Goal: Browse casually

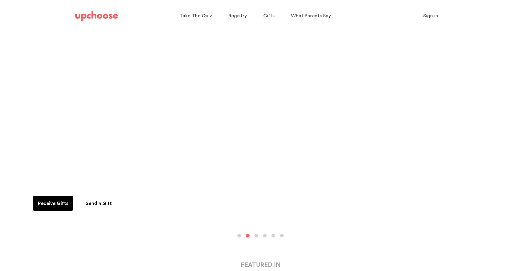
click at [241, 236] on button "button" at bounding box center [239, 236] width 4 height 4
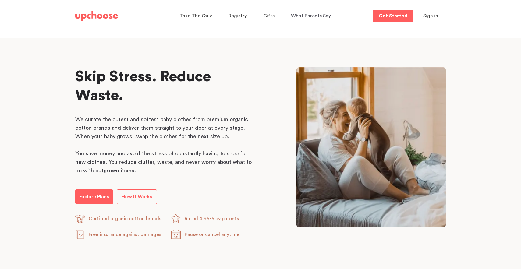
scroll to position [265, 0]
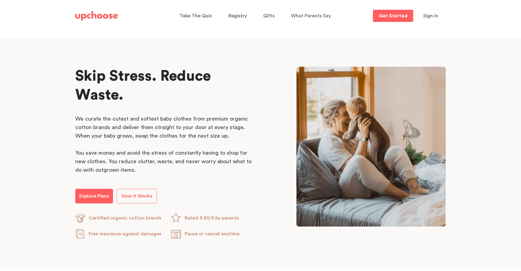
click at [266, 102] on div "Skip Stress. Reduce Waste. Skip Stress. Reduce Waste. We curate the cutest and …" at bounding box center [260, 153] width 371 height 172
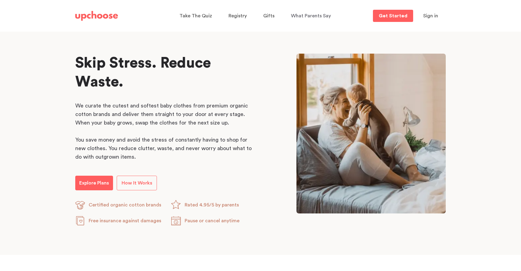
scroll to position [281, 0]
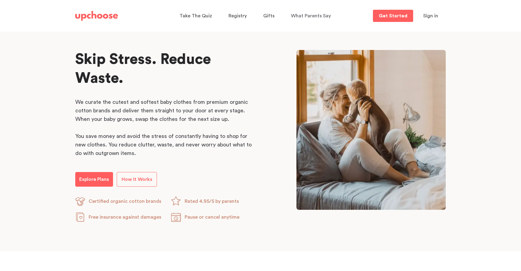
click at [266, 102] on div "Skip Stress. Reduce Waste. Skip Stress. Reduce Waste. We curate the cutest and …" at bounding box center [260, 136] width 371 height 172
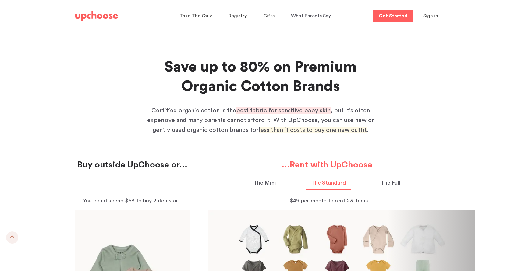
scroll to position [518, 0]
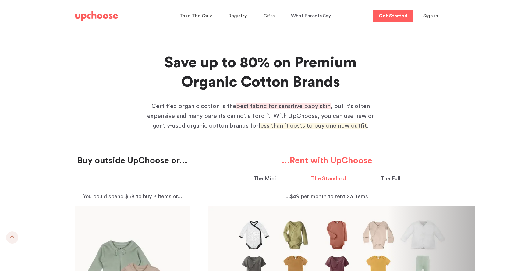
click at [415, 83] on div "Save up to 80% on Premium Organic Cotton Brands Save up to 80% on Premium Organ…" at bounding box center [260, 246] width 385 height 387
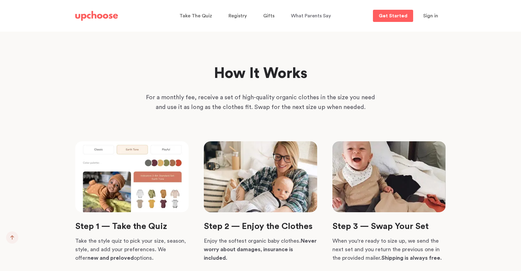
scroll to position [1392, 0]
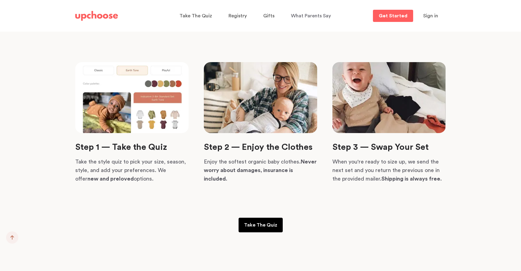
click at [473, 101] on section "How It Works For a monthly fee, receive a set of high-quality organic clothes i…" at bounding box center [260, 108] width 521 height 325
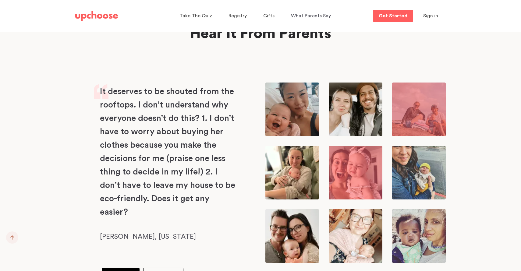
scroll to position [2113, 0]
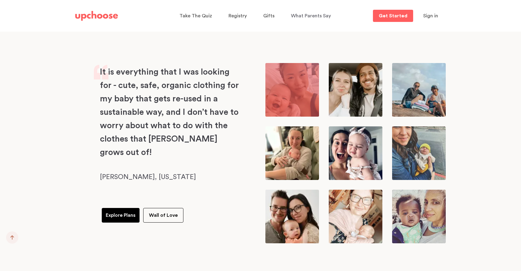
click at [318, 50] on div "Hear It From Parents It is everything that I was looking for - cute, safe, orga…" at bounding box center [260, 124] width 385 height 239
